Goal: Task Accomplishment & Management: Complete application form

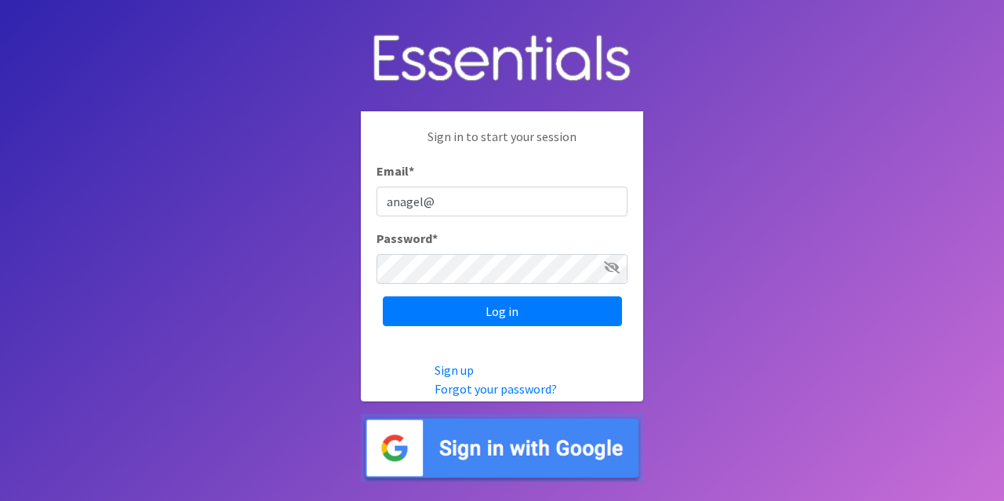
type input "[EMAIL_ADDRESS][DOMAIN_NAME]"
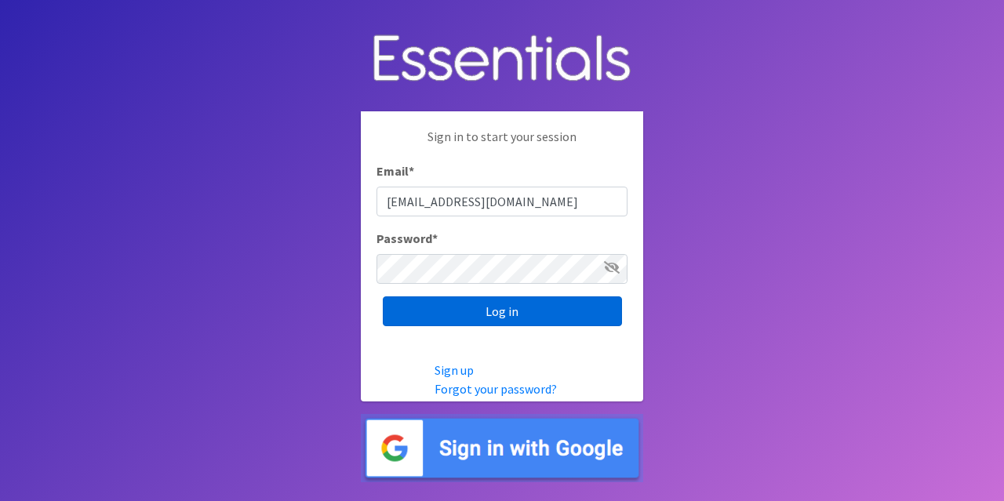
click at [499, 307] on input "Log in" at bounding box center [502, 312] width 239 height 30
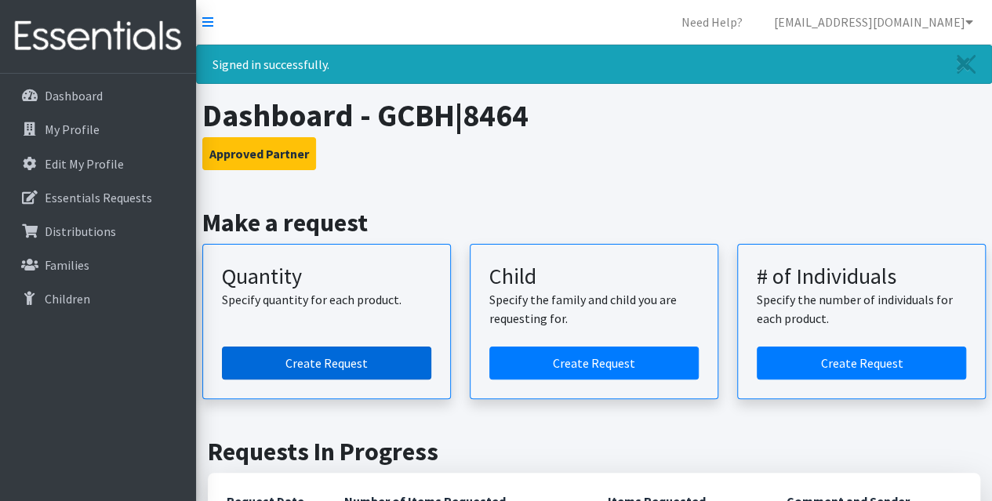
click at [373, 362] on link "Create Request" at bounding box center [326, 363] width 209 height 33
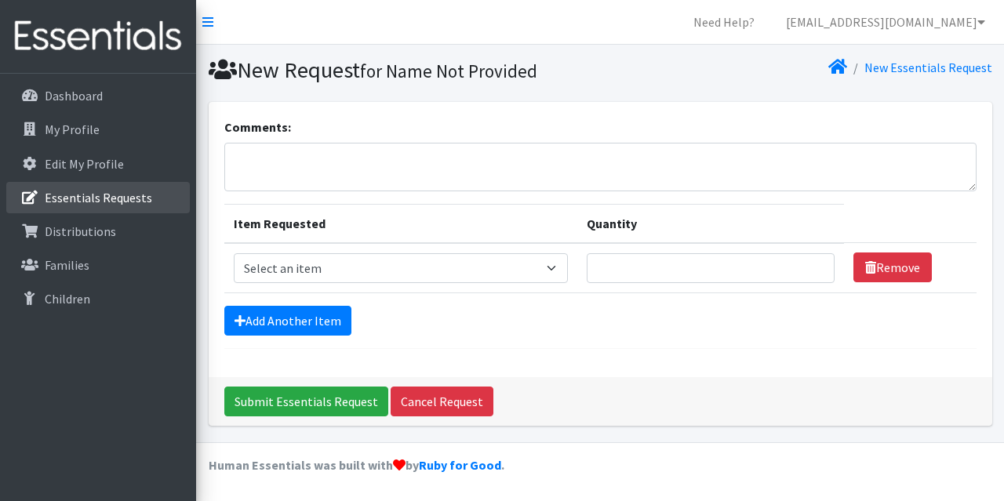
click at [104, 186] on link "Essentials Requests" at bounding box center [98, 197] width 184 height 31
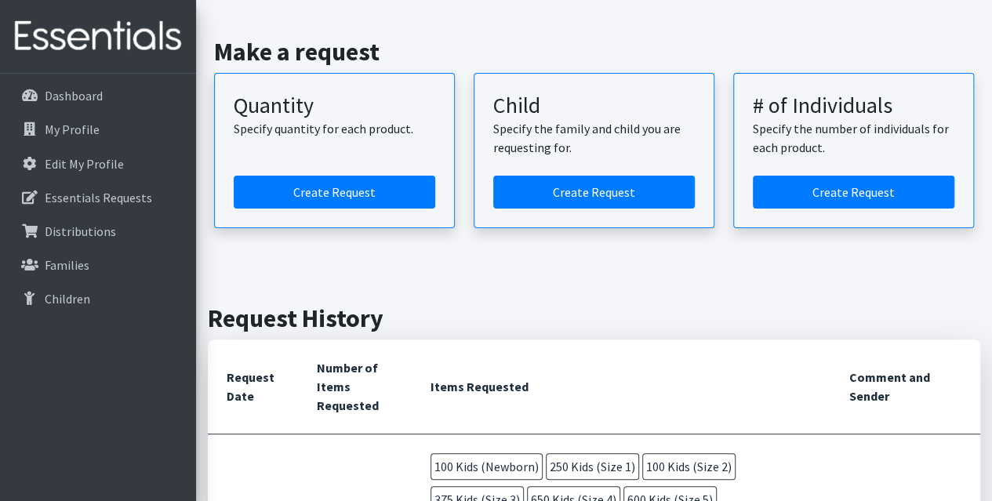
scroll to position [392, 0]
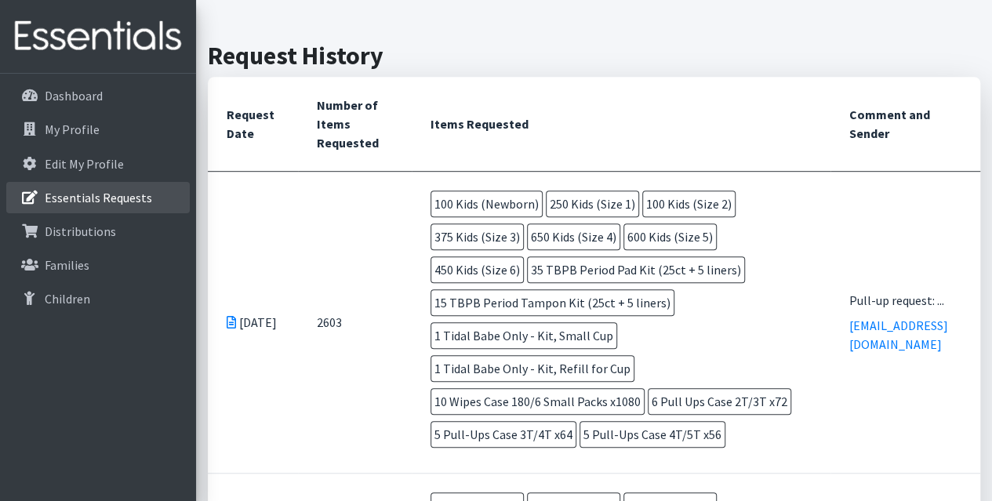
click at [154, 205] on link "Essentials Requests" at bounding box center [98, 197] width 184 height 31
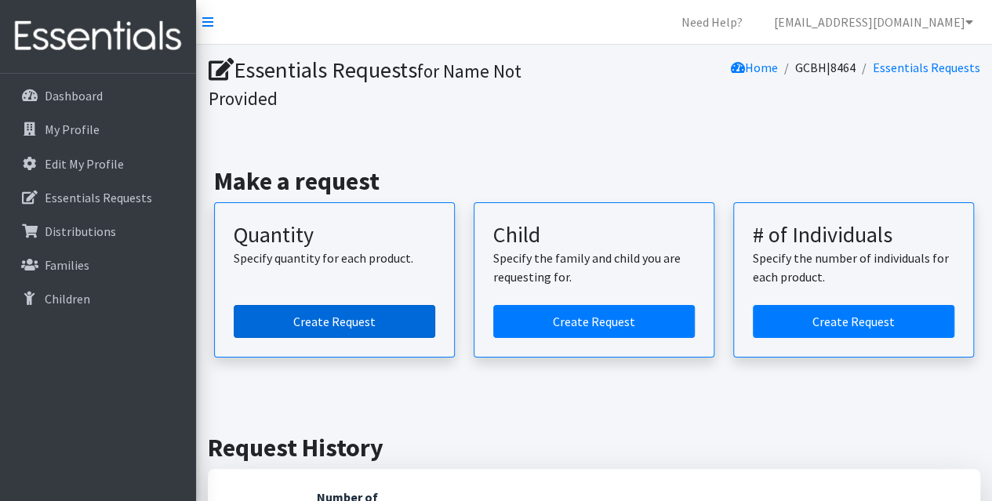
click at [391, 322] on link "Create Request" at bounding box center [335, 321] width 202 height 33
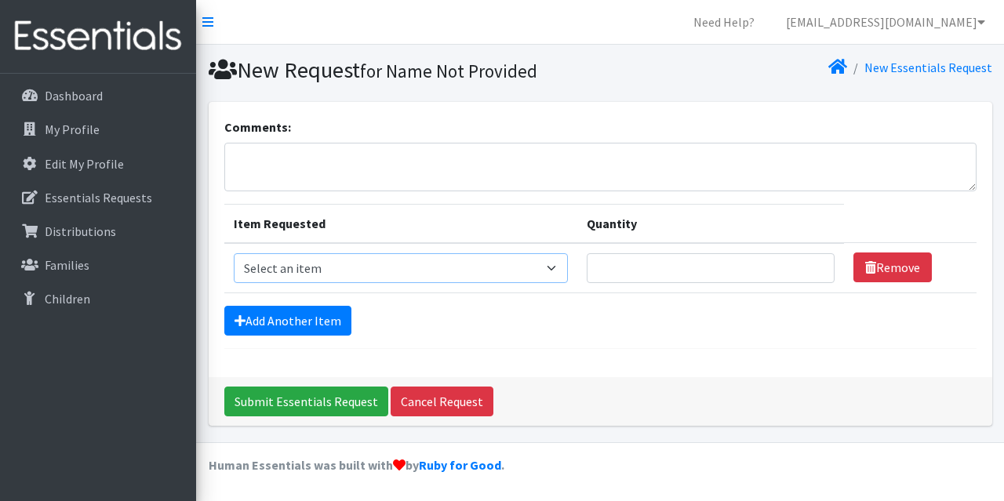
click at [381, 277] on select "Select an item Fly&Dry Potty Kit- 2T/3T Boy Fly&Dry Potty Kit- 2T/3T Girl Kids …" at bounding box center [401, 268] width 334 height 30
select select "1222"
click at [234, 253] on select "Select an item Fly&Dry Potty Kit- 2T/3T Boy Fly&Dry Potty Kit- 2T/3T Girl Kids …" at bounding box center [401, 268] width 334 height 30
click at [643, 274] on input "Quantity" at bounding box center [711, 268] width 248 height 30
type input "50"
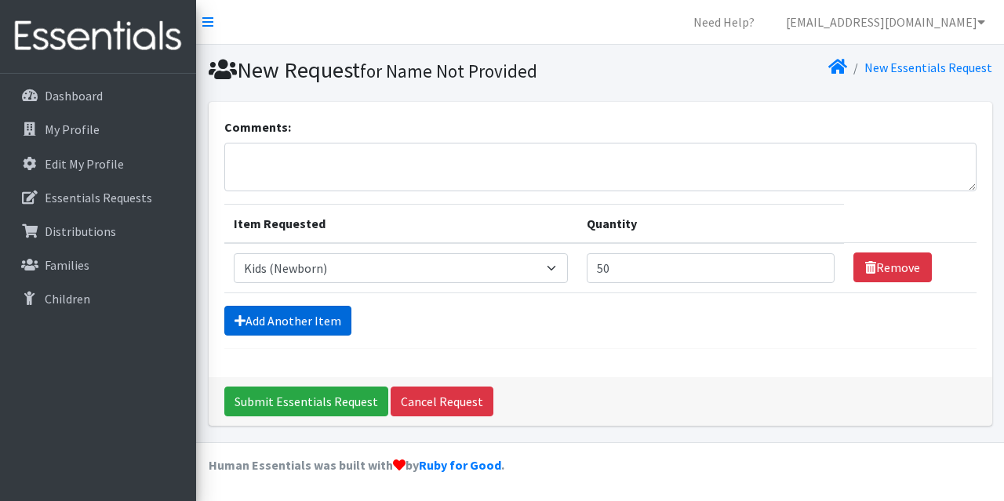
click at [322, 310] on link "Add Another Item" at bounding box center [287, 321] width 127 height 30
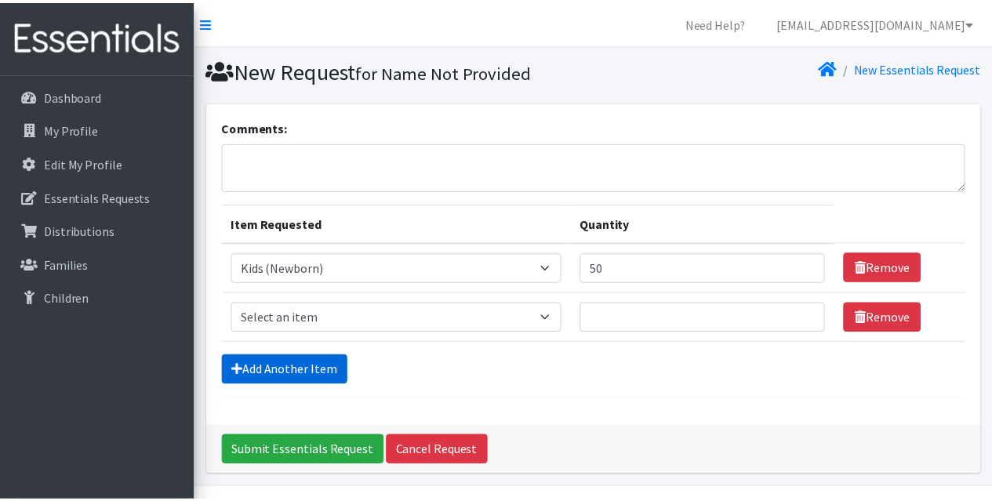
scroll to position [42, 0]
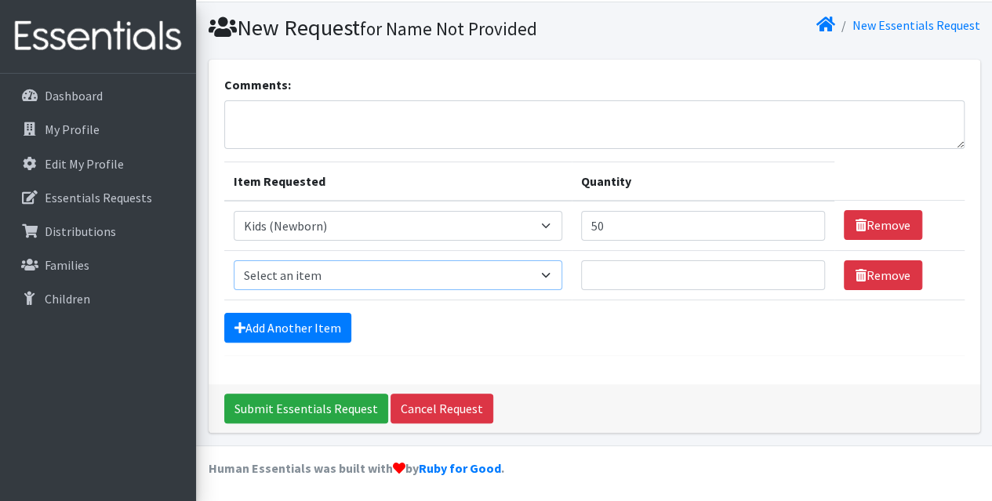
click at [344, 282] on select "Select an item Fly&Dry Potty Kit- 2T/3T Boy Fly&Dry Potty Kit- 2T/3T Girl Kids …" at bounding box center [398, 275] width 329 height 30
select select "1201"
click at [234, 260] on select "Select an item Fly&Dry Potty Kit- 2T/3T Boy Fly&Dry Potty Kit- 2T/3T Girl Kids …" at bounding box center [398, 275] width 329 height 30
click at [623, 275] on input "Quantity" at bounding box center [703, 275] width 244 height 30
type input "200"
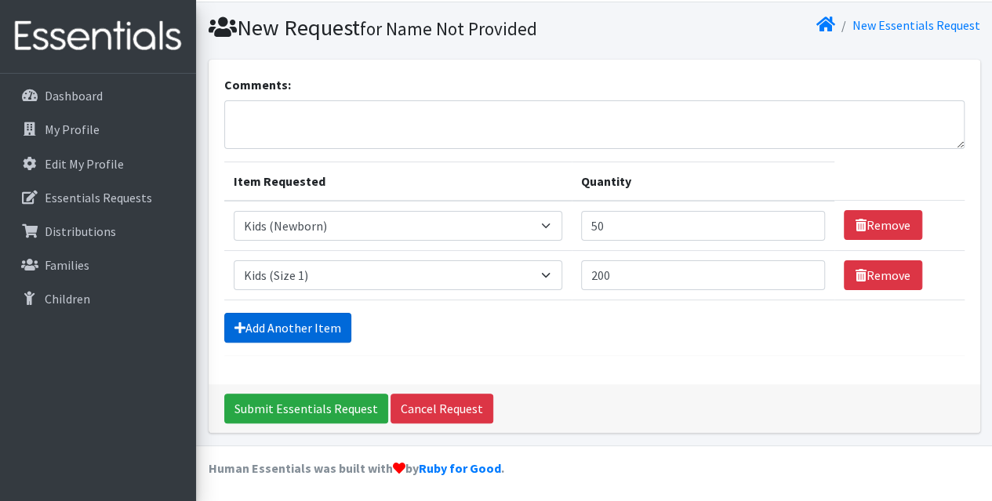
click at [260, 317] on link "Add Another Item" at bounding box center [287, 328] width 127 height 30
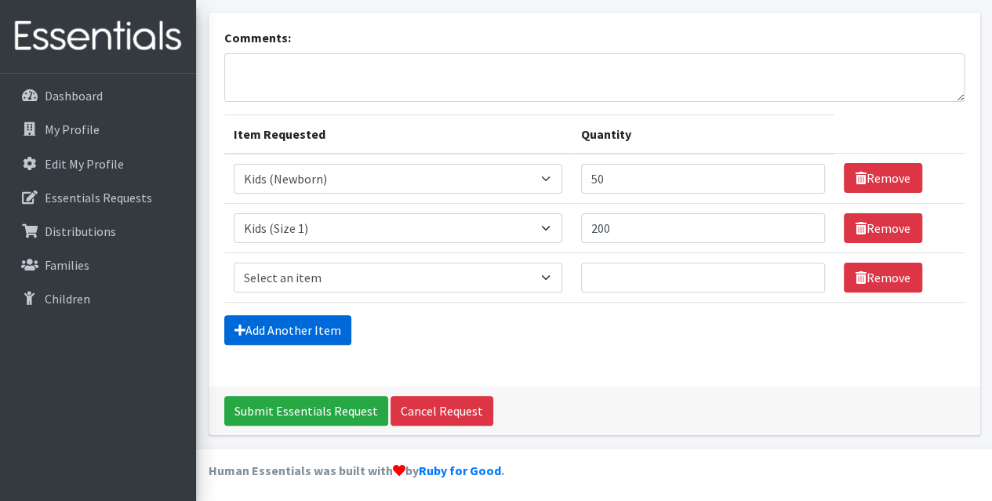
scroll to position [91, 0]
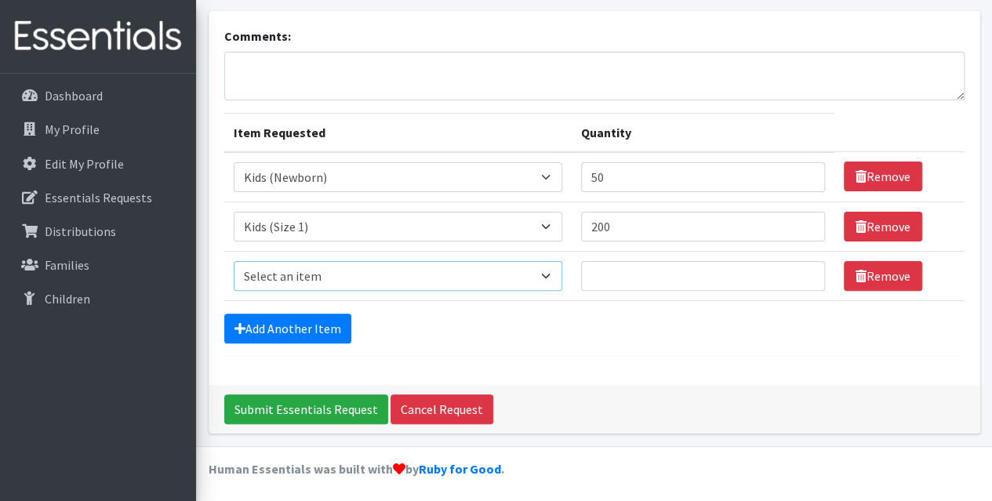
click at [368, 278] on select "Select an item Fly&Dry Potty Kit- 2T/3T Boy Fly&Dry Potty Kit- 2T/3T Girl Kids …" at bounding box center [398, 276] width 329 height 30
select select "1202"
click at [234, 261] on select "Select an item Fly&Dry Potty Kit- 2T/3T Boy Fly&Dry Potty Kit- 2T/3T Girl Kids …" at bounding box center [398, 276] width 329 height 30
click at [616, 280] on input "Quantity" at bounding box center [703, 276] width 244 height 30
type input "300"
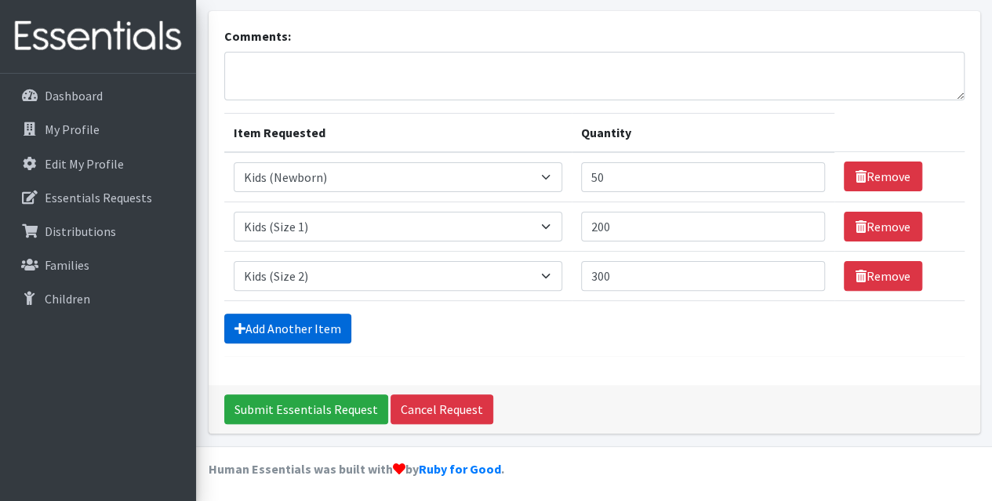
click at [322, 318] on link "Add Another Item" at bounding box center [287, 329] width 127 height 30
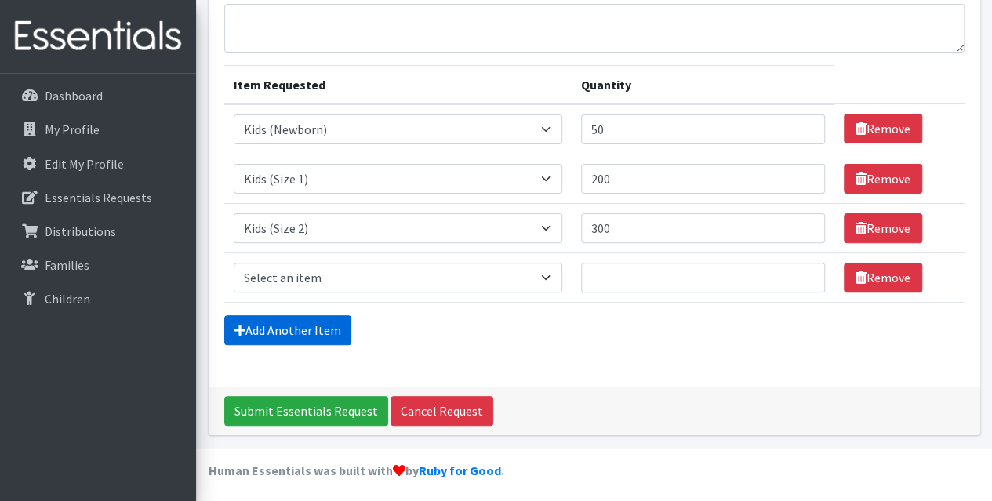
scroll to position [140, 0]
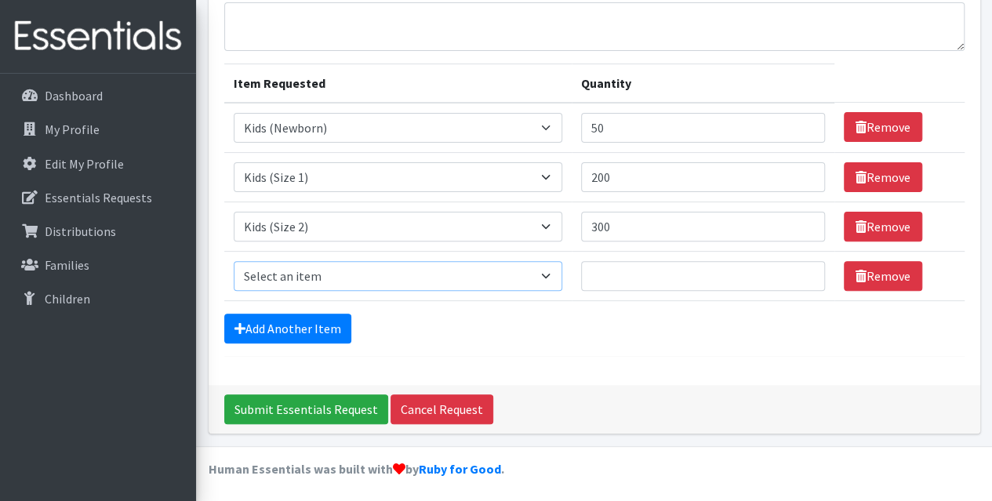
click at [388, 277] on select "Select an item Fly&Dry Potty Kit- 2T/3T Boy Fly&Dry Potty Kit- 2T/3T Girl Kids …" at bounding box center [398, 276] width 329 height 30
select select "1221"
click at [234, 261] on select "Select an item Fly&Dry Potty Kit- 2T/3T Boy Fly&Dry Potty Kit- 2T/3T Girl Kids …" at bounding box center [398, 276] width 329 height 30
click at [624, 280] on input "Quantity" at bounding box center [703, 276] width 244 height 30
type input "400"
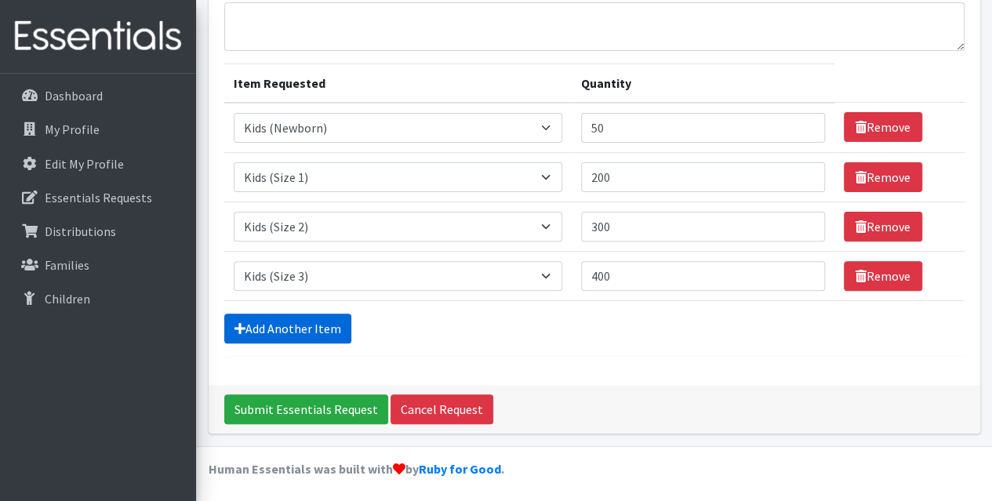
click at [314, 326] on link "Add Another Item" at bounding box center [287, 329] width 127 height 30
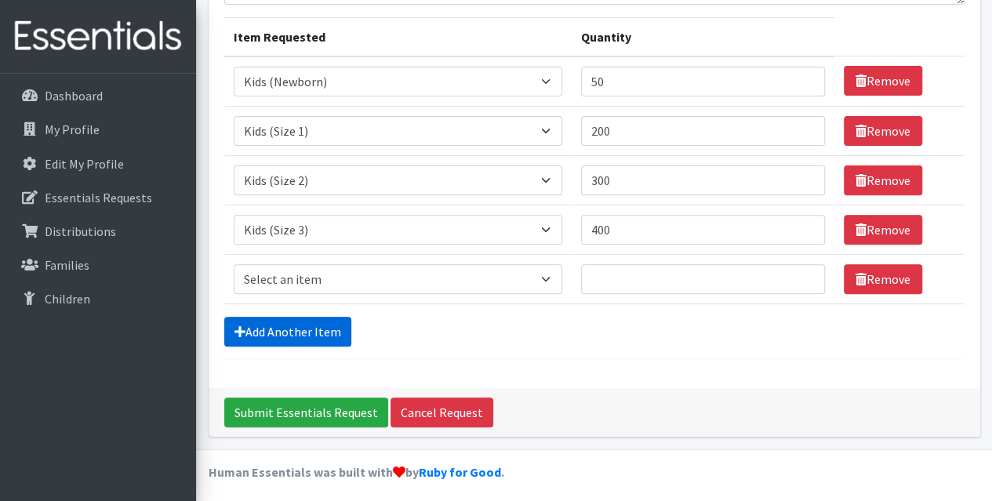
scroll to position [190, 0]
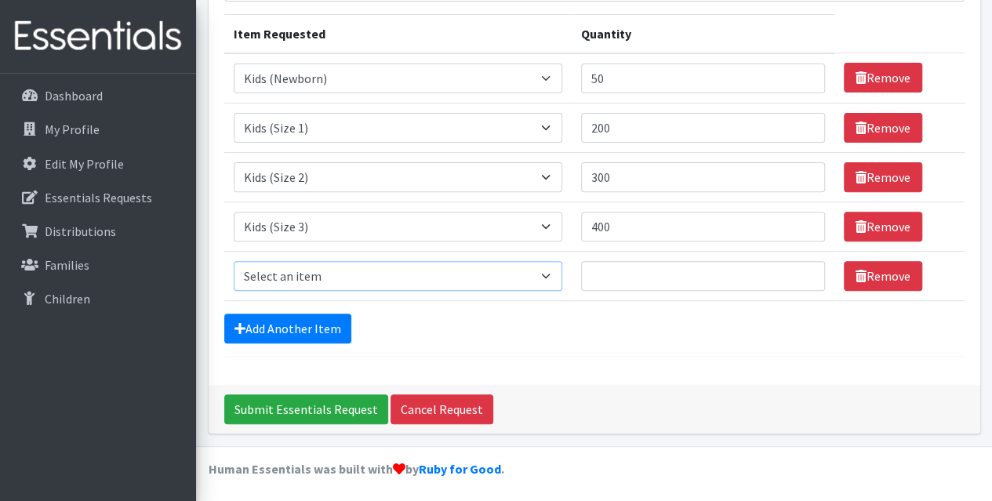
click at [306, 269] on select "Select an item Fly&Dry Potty Kit- 2T/3T Boy Fly&Dry Potty Kit- 2T/3T Girl Kids …" at bounding box center [398, 276] width 329 height 30
select select "1213"
click at [234, 261] on select "Select an item Fly&Dry Potty Kit- 2T/3T Boy Fly&Dry Potty Kit- 2T/3T Girl Kids …" at bounding box center [398, 276] width 329 height 30
click at [653, 285] on input "Quantity" at bounding box center [703, 276] width 244 height 30
type input "900"
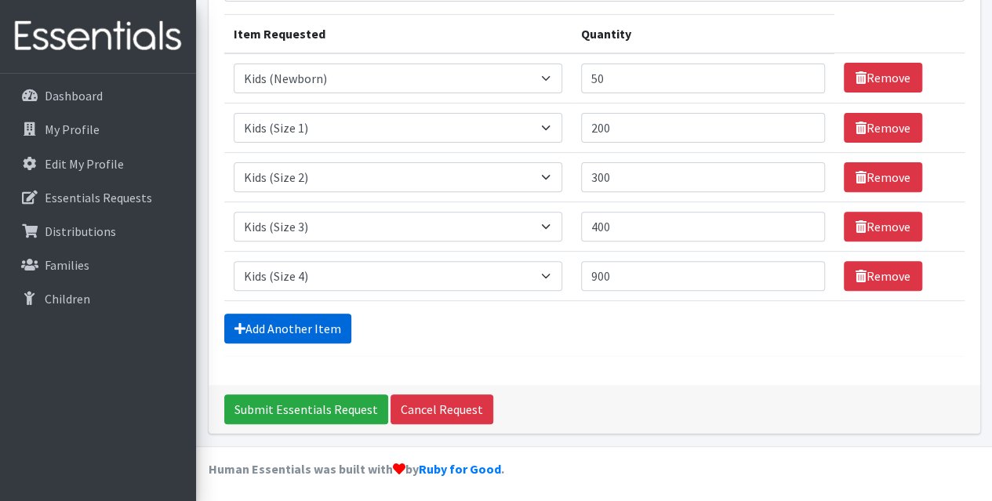
click at [325, 323] on link "Add Another Item" at bounding box center [287, 329] width 127 height 30
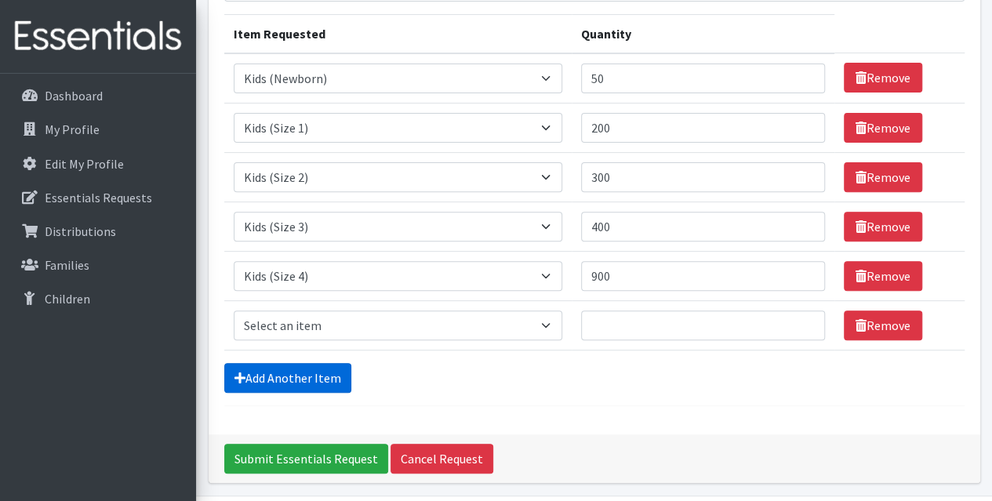
scroll to position [238, 0]
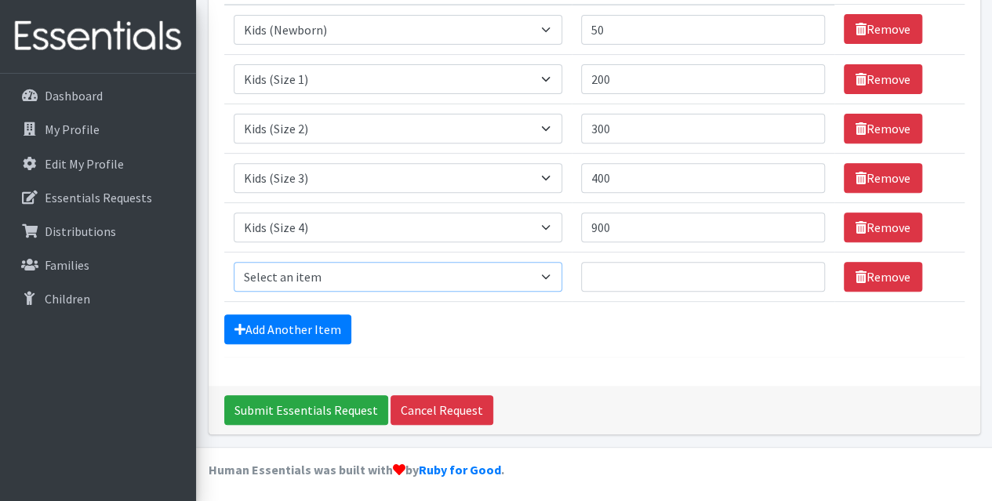
click at [344, 282] on select "Select an item Fly&Dry Potty Kit- 2T/3T Boy Fly&Dry Potty Kit- 2T/3T Girl Kids …" at bounding box center [398, 277] width 329 height 30
select select "1214"
click at [234, 262] on select "Select an item Fly&Dry Potty Kit- 2T/3T Boy Fly&Dry Potty Kit- 2T/3T Girl Kids …" at bounding box center [398, 277] width 329 height 30
click at [628, 289] on td "Quantity" at bounding box center [703, 276] width 263 height 49
click at [640, 277] on input "Quantity" at bounding box center [703, 277] width 244 height 30
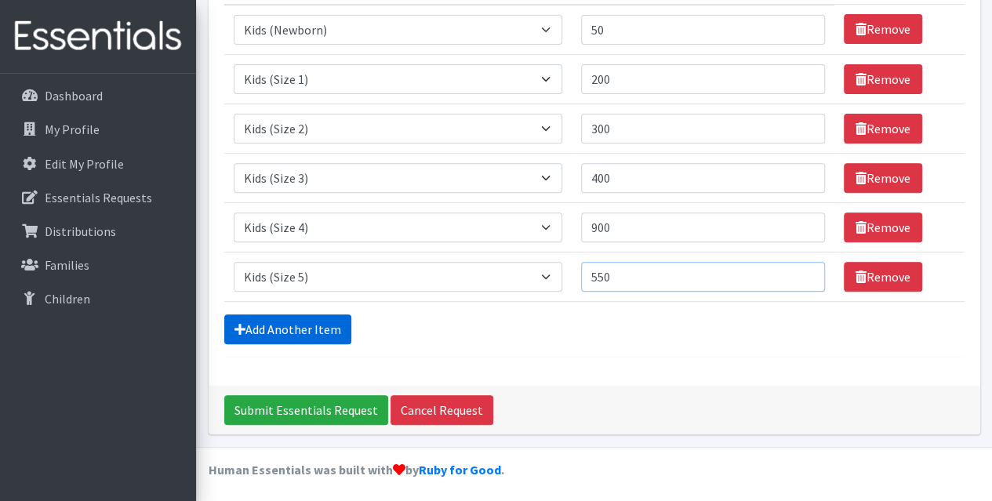
type input "550"
click at [311, 326] on link "Add Another Item" at bounding box center [287, 330] width 127 height 30
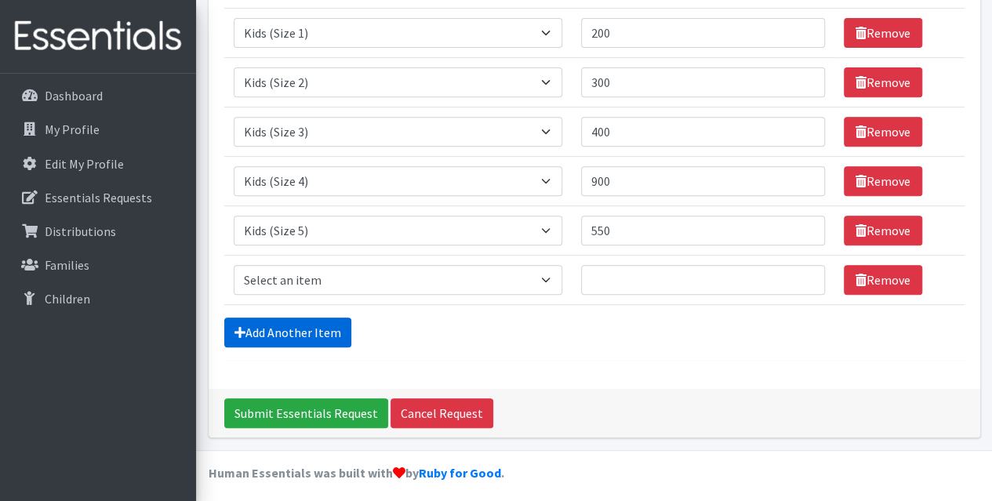
scroll to position [288, 0]
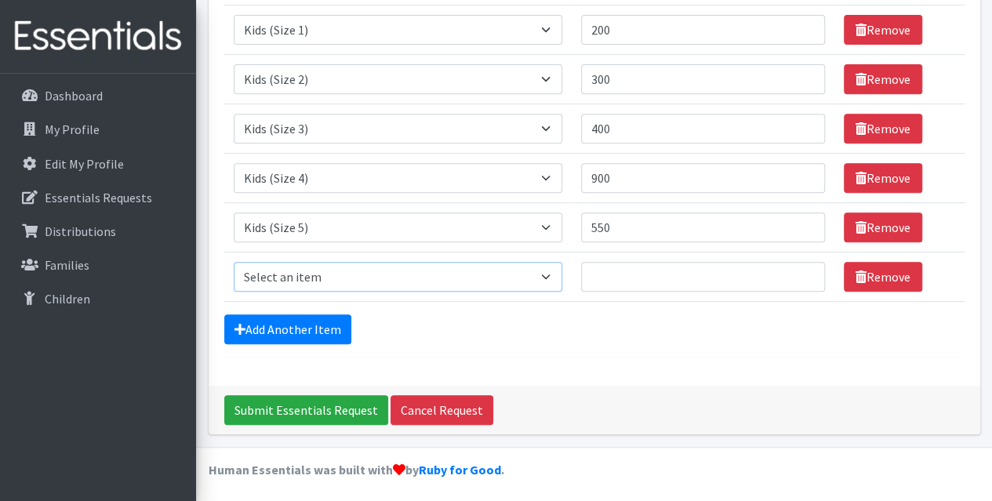
click at [318, 274] on select "Select an item Fly&Dry Potty Kit- 2T/3T Boy Fly&Dry Potty Kit- 2T/3T Girl Kids …" at bounding box center [398, 277] width 329 height 30
select select "1216"
click at [234, 262] on select "Select an item Fly&Dry Potty Kit- 2T/3T Boy Fly&Dry Potty Kit- 2T/3T Girl Kids …" at bounding box center [398, 277] width 329 height 30
click at [629, 282] on input "Quantity" at bounding box center [703, 277] width 244 height 30
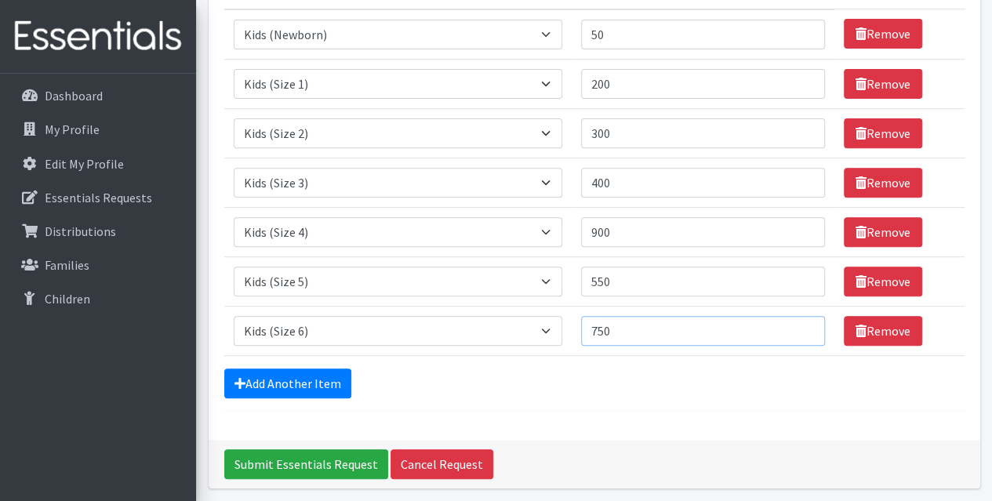
scroll to position [209, 0]
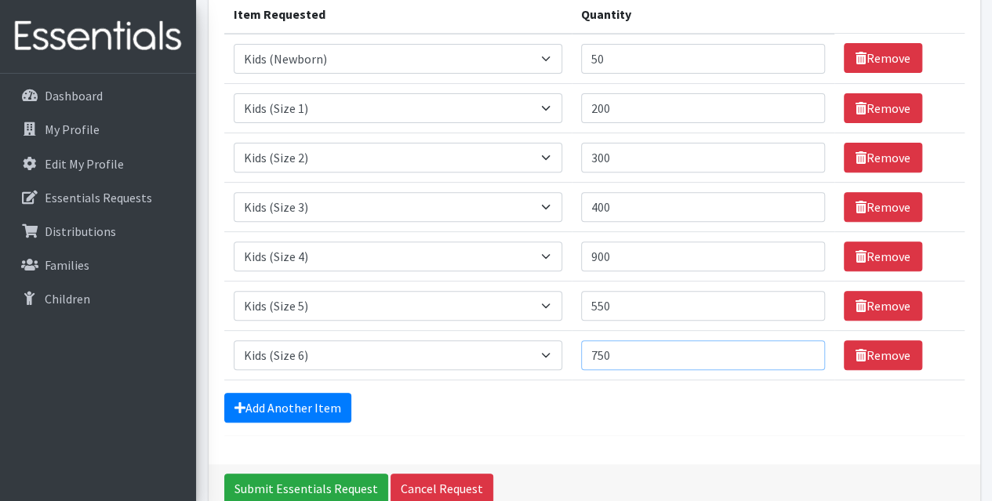
type input "750"
click at [350, 411] on div "Add Another Item" at bounding box center [594, 408] width 741 height 30
click at [345, 409] on link "Add Another Item" at bounding box center [287, 408] width 127 height 30
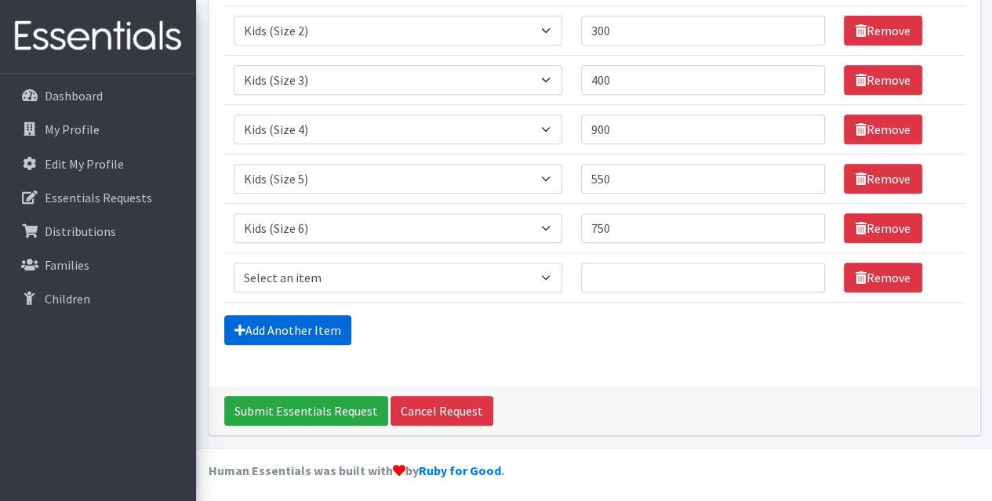
scroll to position [337, 0]
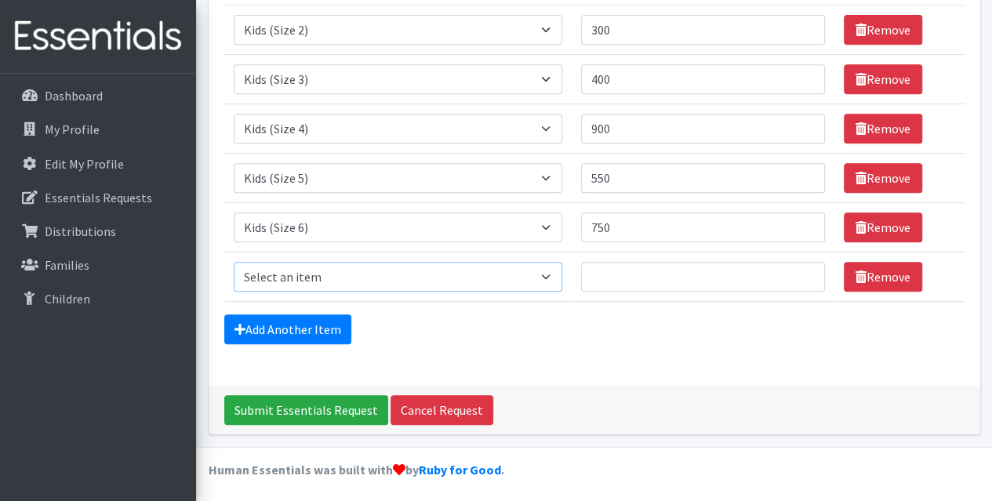
click at [362, 285] on select "Select an item Fly&Dry Potty Kit- 2T/3T Boy Fly&Dry Potty Kit- 2T/3T Girl Kids …" at bounding box center [398, 277] width 329 height 30
select select "15347"
click at [234, 262] on select "Select an item Fly&Dry Potty Kit- 2T/3T Boy Fly&Dry Potty Kit- 2T/3T Girl Kids …" at bounding box center [398, 277] width 329 height 30
click at [617, 274] on input "Quantity" at bounding box center [703, 277] width 244 height 30
type input "41"
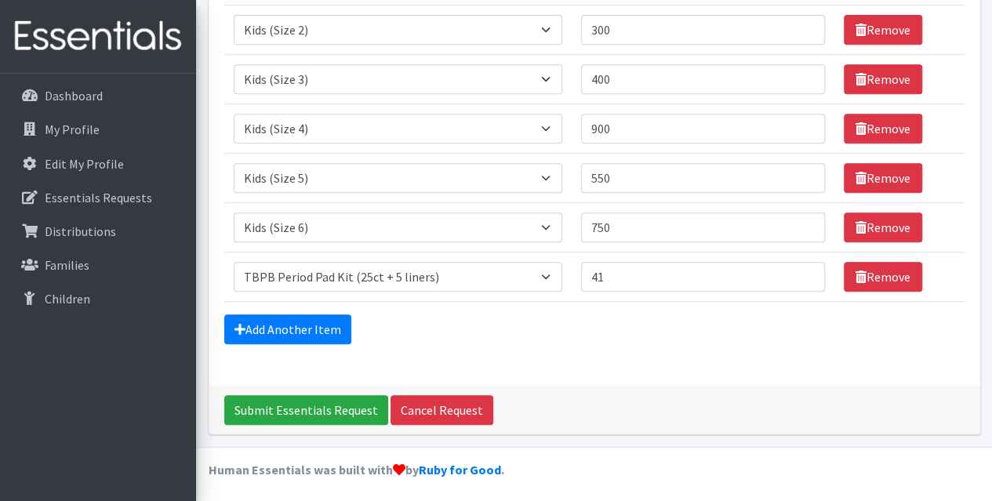
click at [356, 322] on div "Add Another Item" at bounding box center [594, 330] width 741 height 30
click at [334, 330] on link "Add Another Item" at bounding box center [287, 330] width 127 height 30
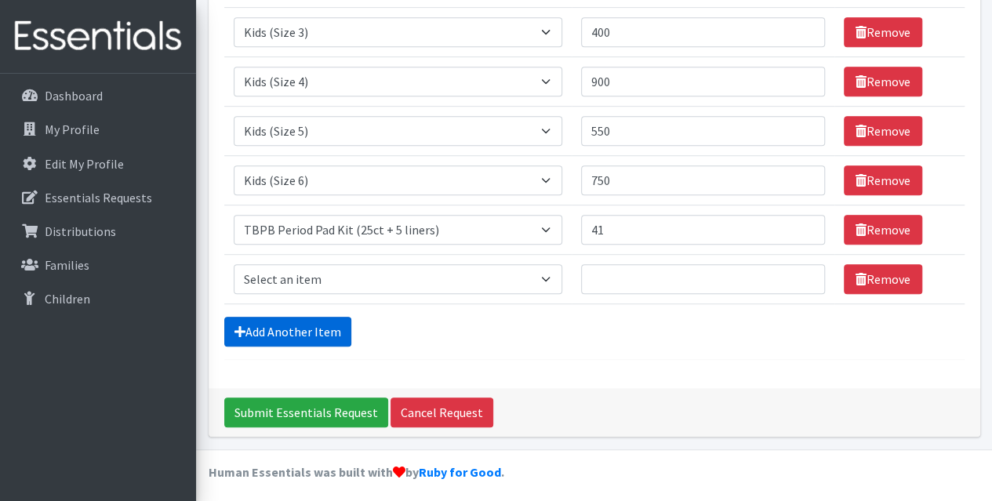
scroll to position [386, 0]
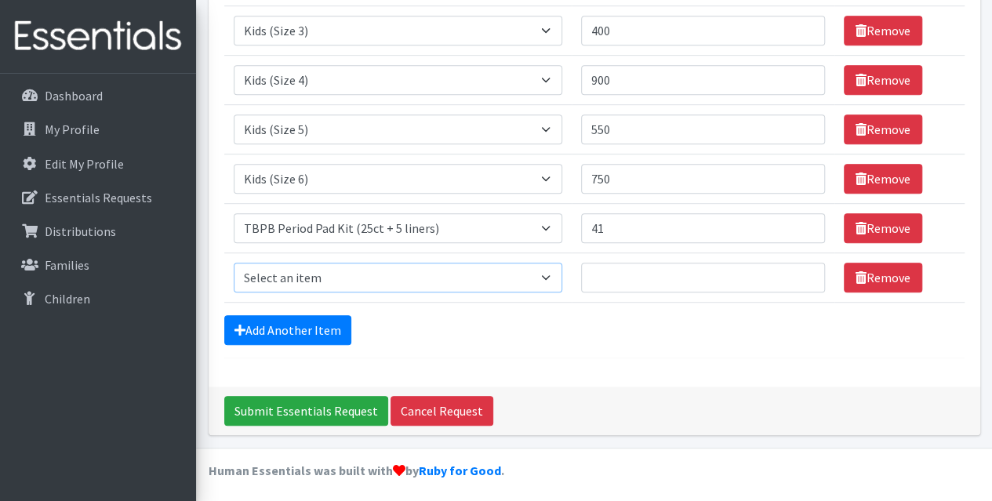
click at [388, 271] on select "Select an item Fly&Dry Potty Kit- 2T/3T Boy Fly&Dry Potty Kit- 2T/3T Girl Kids …" at bounding box center [398, 278] width 329 height 30
select select "15348"
click at [234, 263] on select "Select an item Fly&Dry Potty Kit- 2T/3T Boy Fly&Dry Potty Kit- 2T/3T Girl Kids …" at bounding box center [398, 278] width 329 height 30
click at [645, 275] on input "Quantity" at bounding box center [703, 278] width 244 height 30
type input "12"
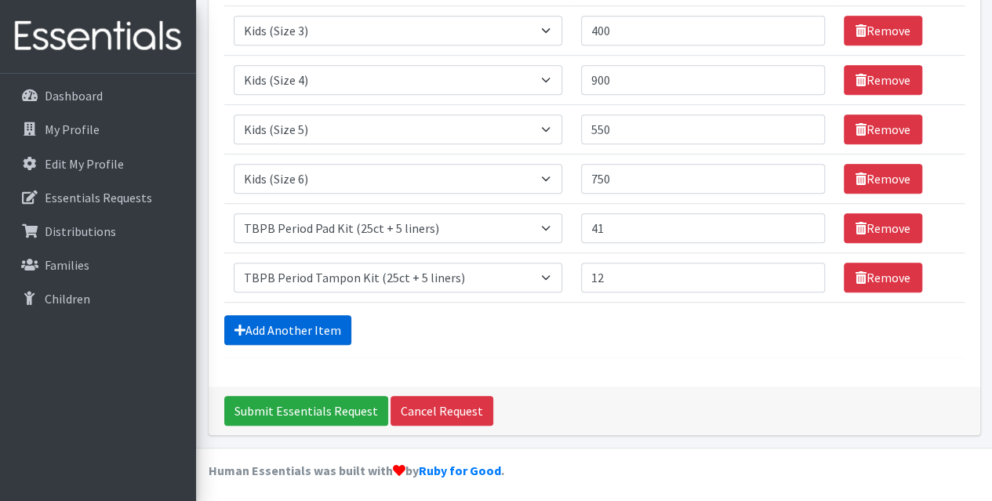
click at [313, 320] on link "Add Another Item" at bounding box center [287, 330] width 127 height 30
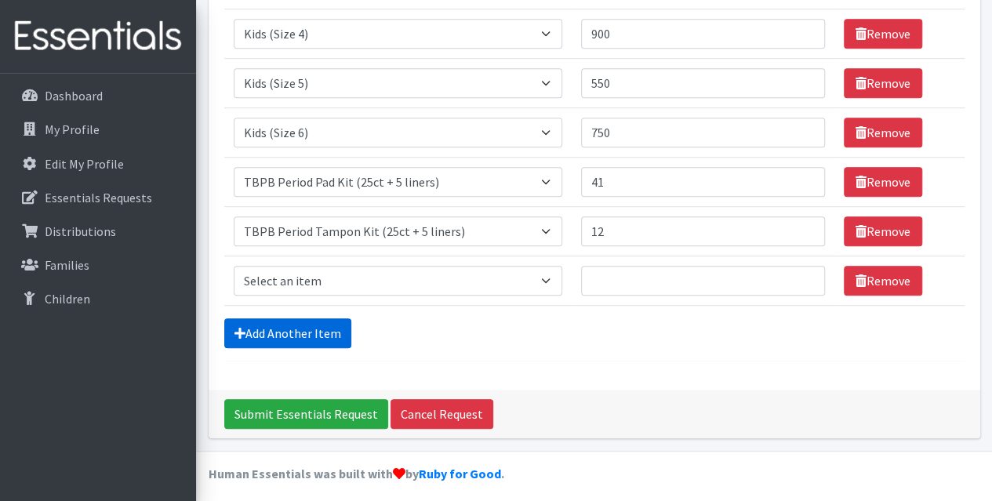
scroll to position [435, 0]
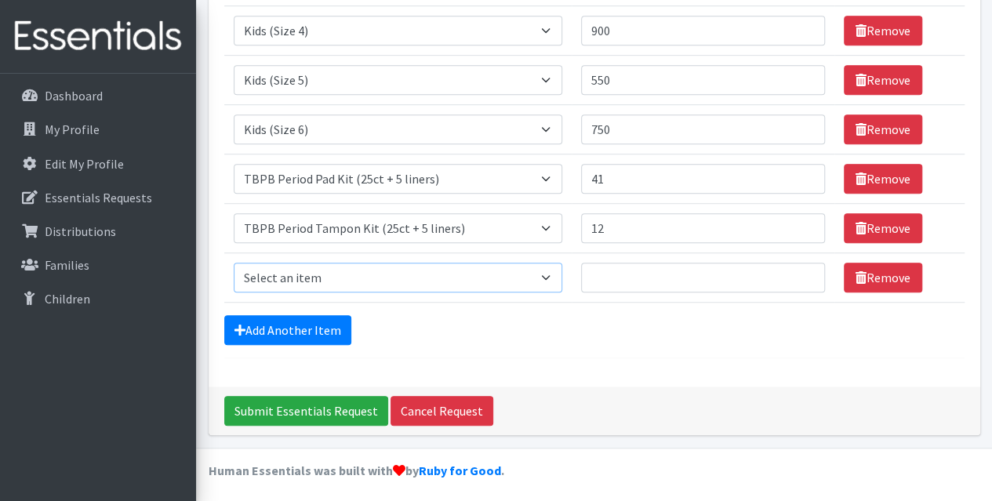
click at [365, 272] on select "Select an item Fly&Dry Potty Kit- 2T/3T Boy Fly&Dry Potty Kit- 2T/3T Girl Kids …" at bounding box center [398, 278] width 329 height 30
select select "5654"
click at [234, 263] on select "Select an item Fly&Dry Potty Kit- 2T/3T Boy Fly&Dry Potty Kit- 2T/3T Girl Kids …" at bounding box center [398, 278] width 329 height 30
click at [615, 281] on input "Quantity" at bounding box center [703, 278] width 244 height 30
type input "1"
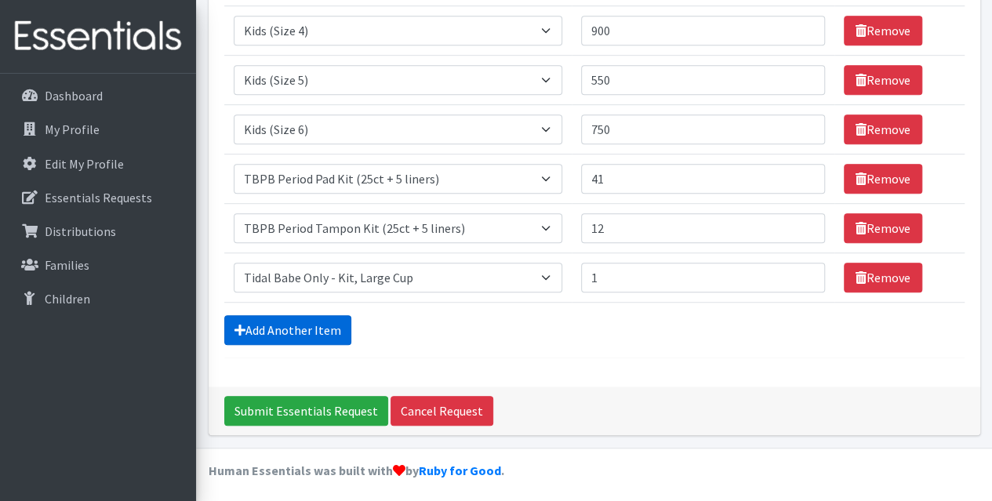
click at [268, 329] on link "Add Another Item" at bounding box center [287, 330] width 127 height 30
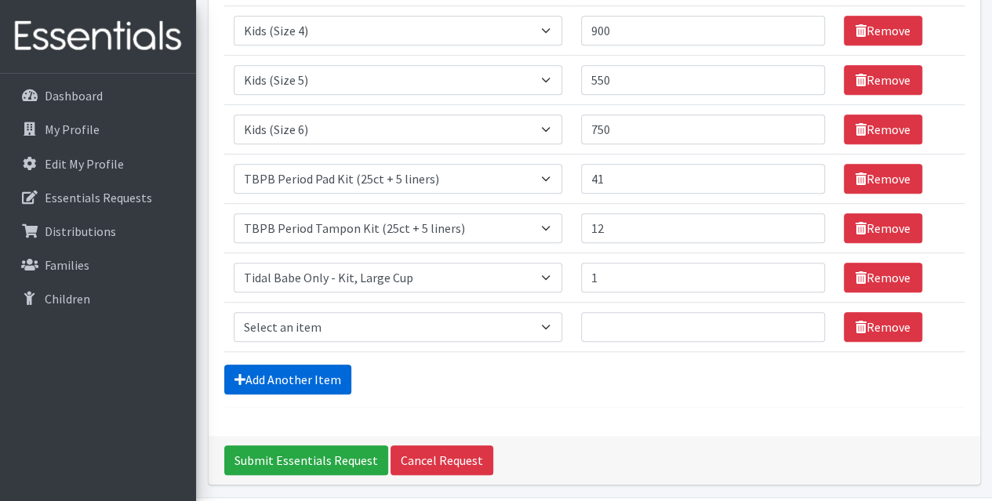
scroll to position [485, 0]
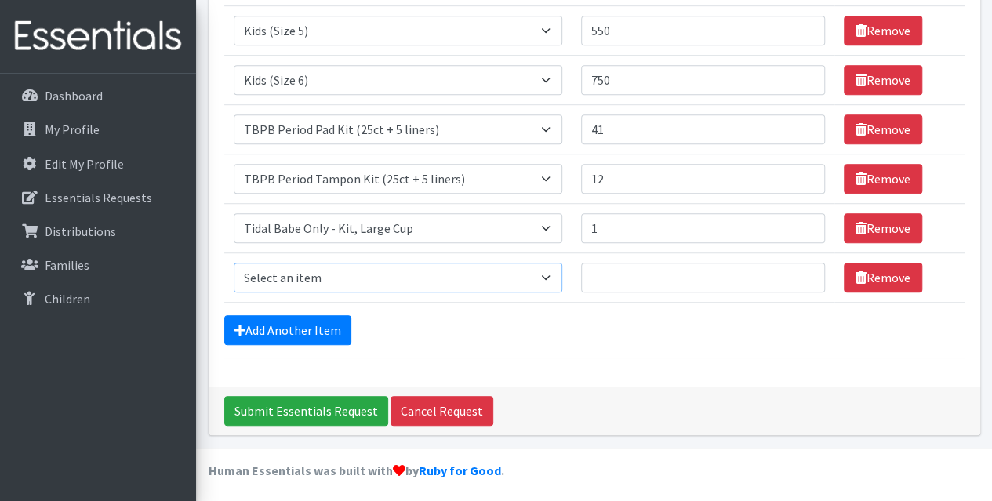
click at [421, 274] on select "Select an item Fly&Dry Potty Kit- 2T/3T Boy Fly&Dry Potty Kit- 2T/3T Girl Kids …" at bounding box center [398, 278] width 329 height 30
select select "5656"
click at [234, 263] on select "Select an item Fly&Dry Potty Kit- 2T/3T Boy Fly&Dry Potty Kit- 2T/3T Girl Kids …" at bounding box center [398, 278] width 329 height 30
click at [631, 263] on input "Quantity" at bounding box center [703, 278] width 244 height 30
type input "1"
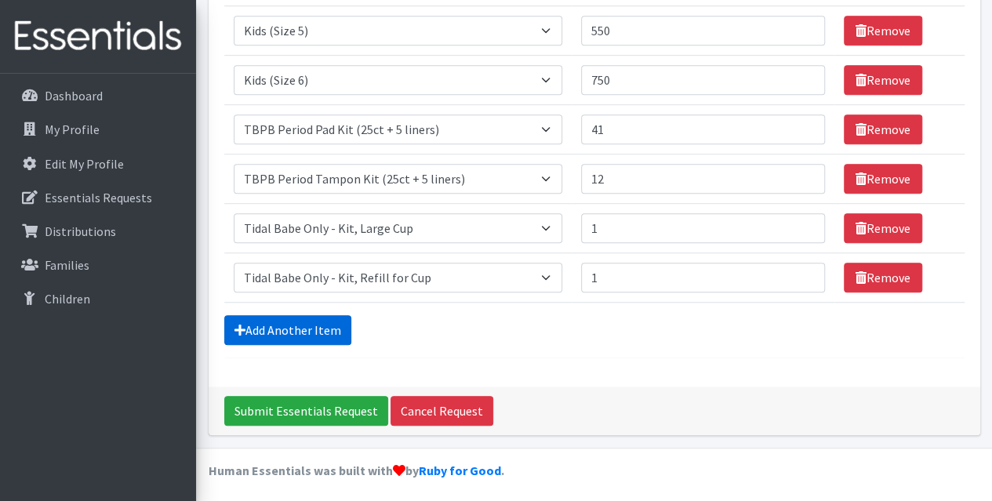
click at [321, 322] on link "Add Another Item" at bounding box center [287, 330] width 127 height 30
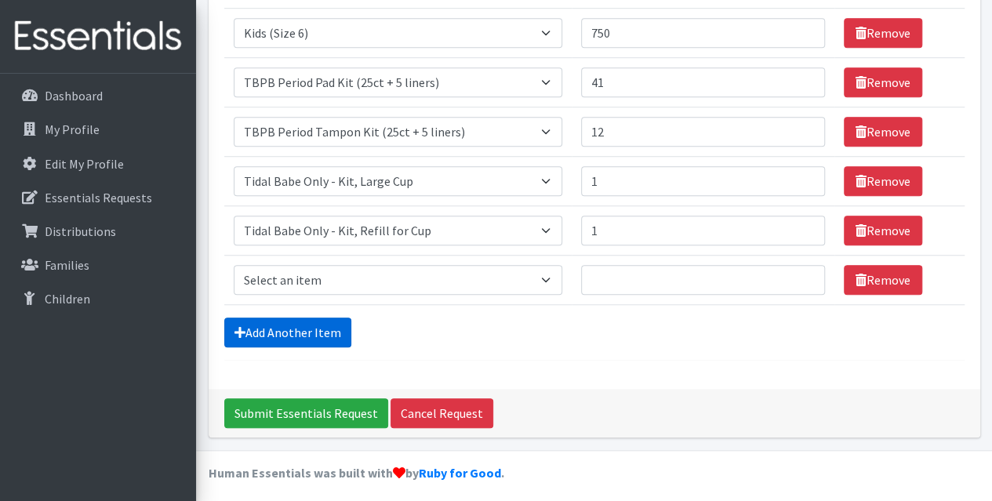
scroll to position [533, 0]
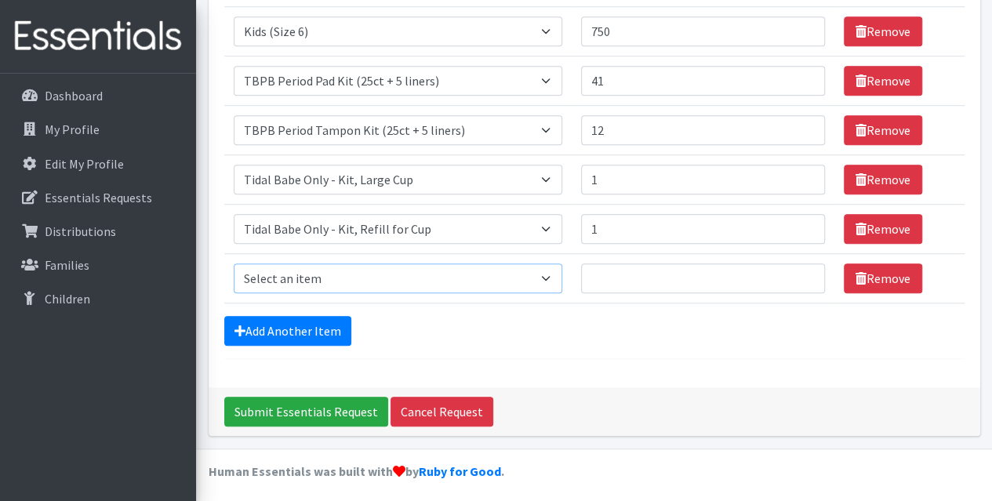
click at [361, 275] on select "Select an item Fly&Dry Potty Kit- 2T/3T Boy Fly&Dry Potty Kit- 2T/3T Girl Kids …" at bounding box center [398, 279] width 329 height 30
select select "5655"
click at [234, 264] on select "Select an item Fly&Dry Potty Kit- 2T/3T Boy Fly&Dry Potty Kit- 2T/3T Girl Kids …" at bounding box center [398, 279] width 329 height 30
click at [615, 275] on input "Quantity" at bounding box center [703, 279] width 244 height 30
type input "1"
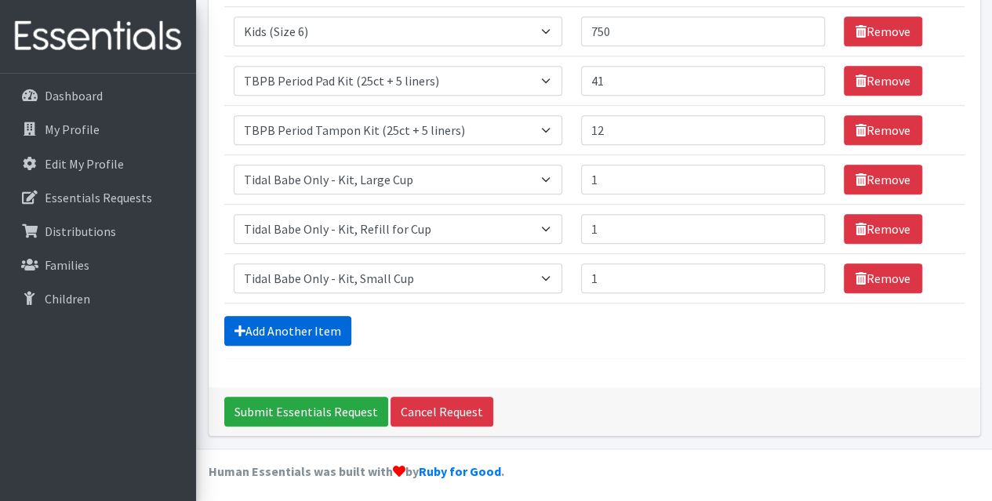
click at [299, 329] on link "Add Another Item" at bounding box center [287, 331] width 127 height 30
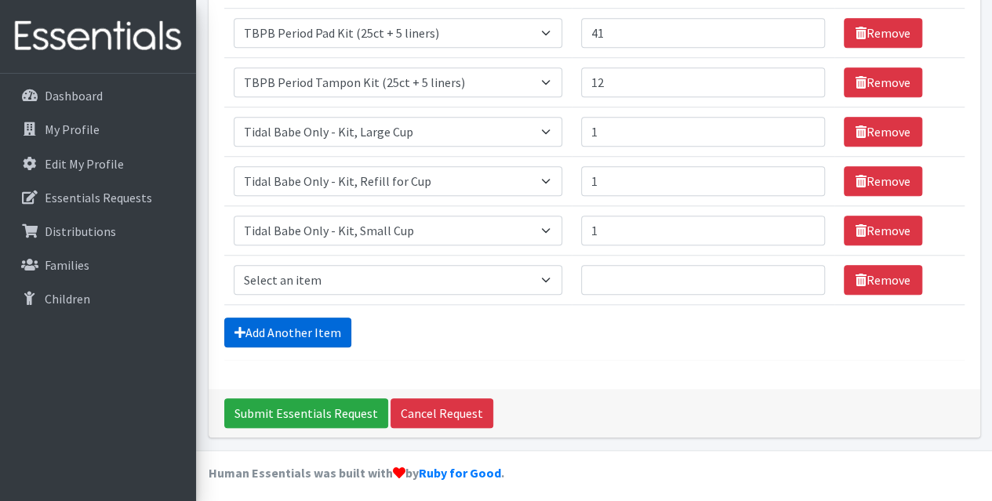
scroll to position [583, 0]
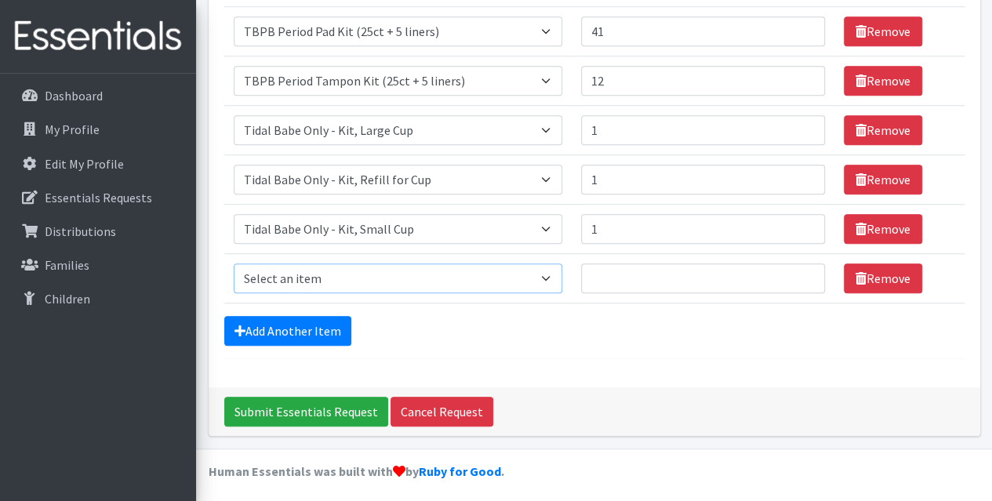
click at [340, 269] on select "Select an item Fly&Dry Potty Kit- 2T/3T Boy Fly&Dry Potty Kit- 2T/3T Girl Kids …" at bounding box center [398, 279] width 329 height 30
select select "15511"
click at [234, 264] on select "Select an item Fly&Dry Potty Kit- 2T/3T Boy Fly&Dry Potty Kit- 2T/3T Girl Kids …" at bounding box center [398, 279] width 329 height 30
click at [613, 278] on input "Quantity" at bounding box center [703, 279] width 244 height 30
click at [617, 270] on input "Quantity" at bounding box center [703, 279] width 244 height 30
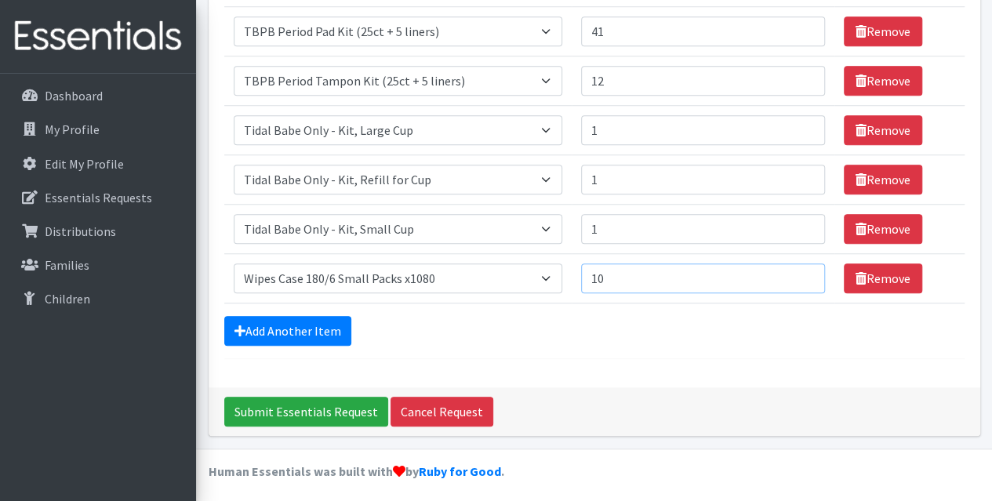
type input "10"
click at [539, 326] on div "Add Another Item" at bounding box center [594, 331] width 741 height 30
click at [288, 403] on input "Submit Essentials Request" at bounding box center [306, 412] width 164 height 30
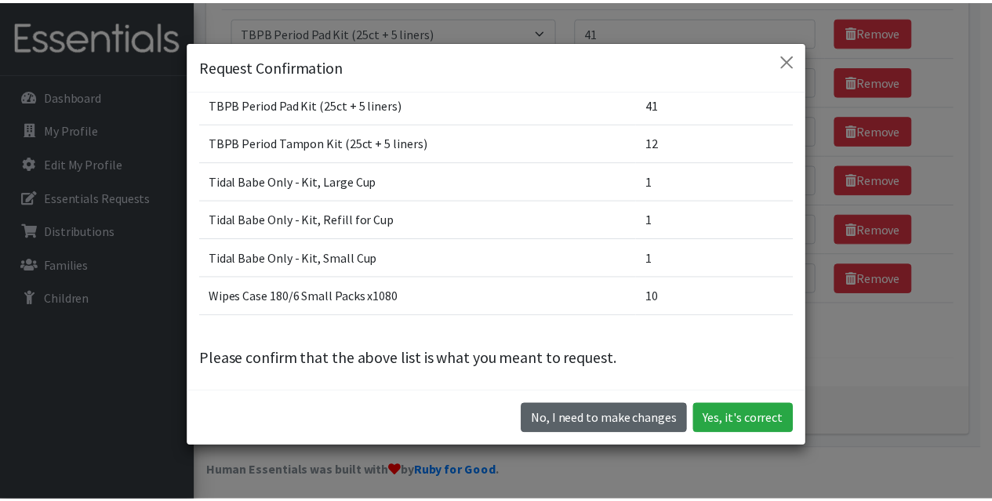
scroll to position [44, 0]
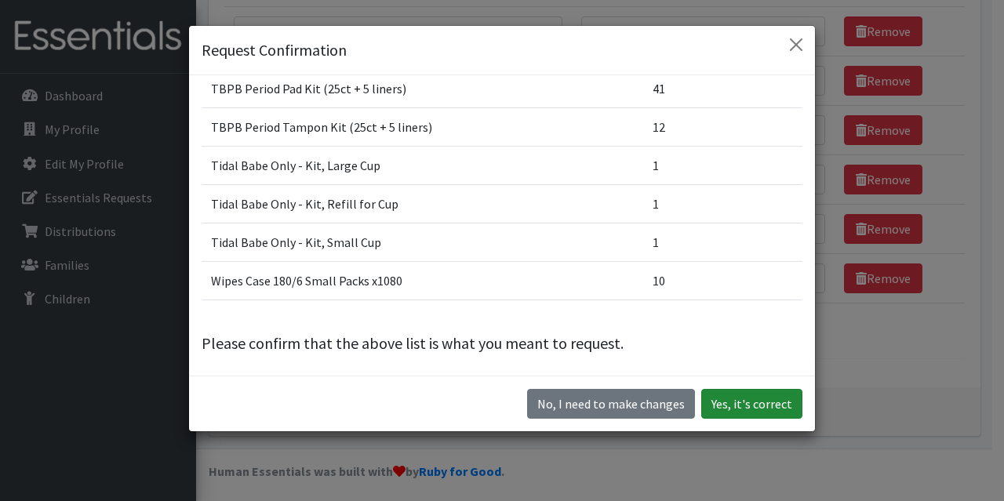
click at [741, 410] on button "Yes, it's correct" at bounding box center [751, 404] width 101 height 30
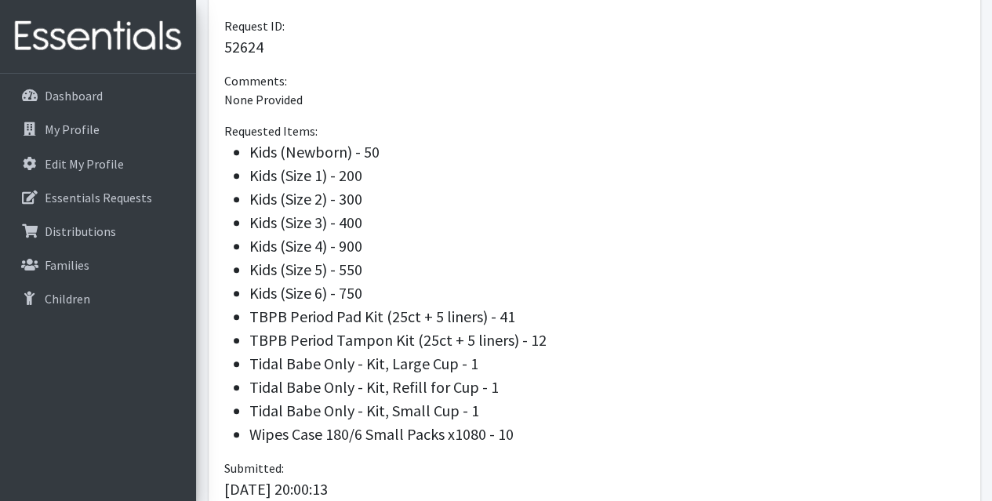
scroll to position [549, 0]
